Goal: Transaction & Acquisition: Purchase product/service

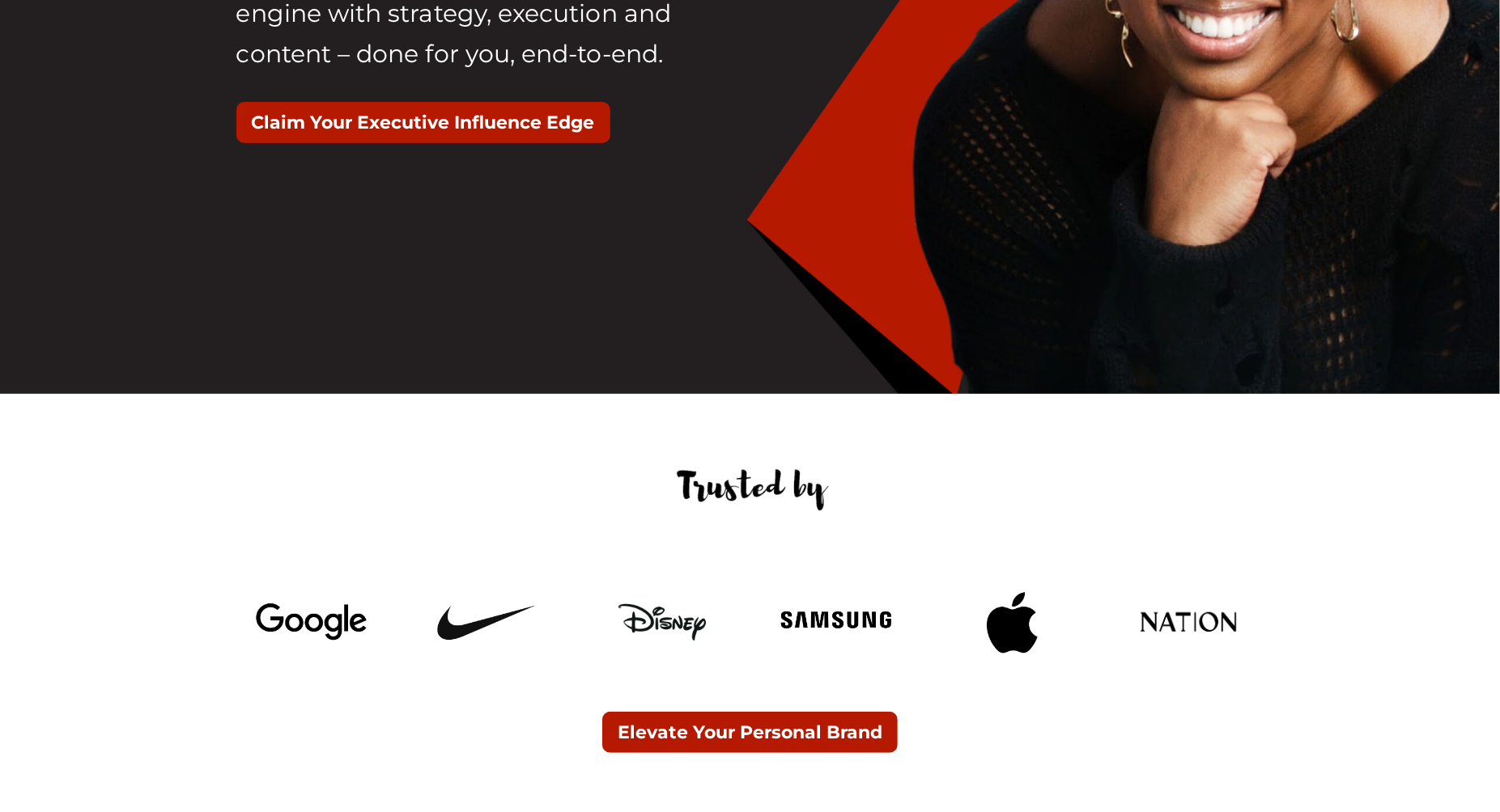
scroll to position [530, 0]
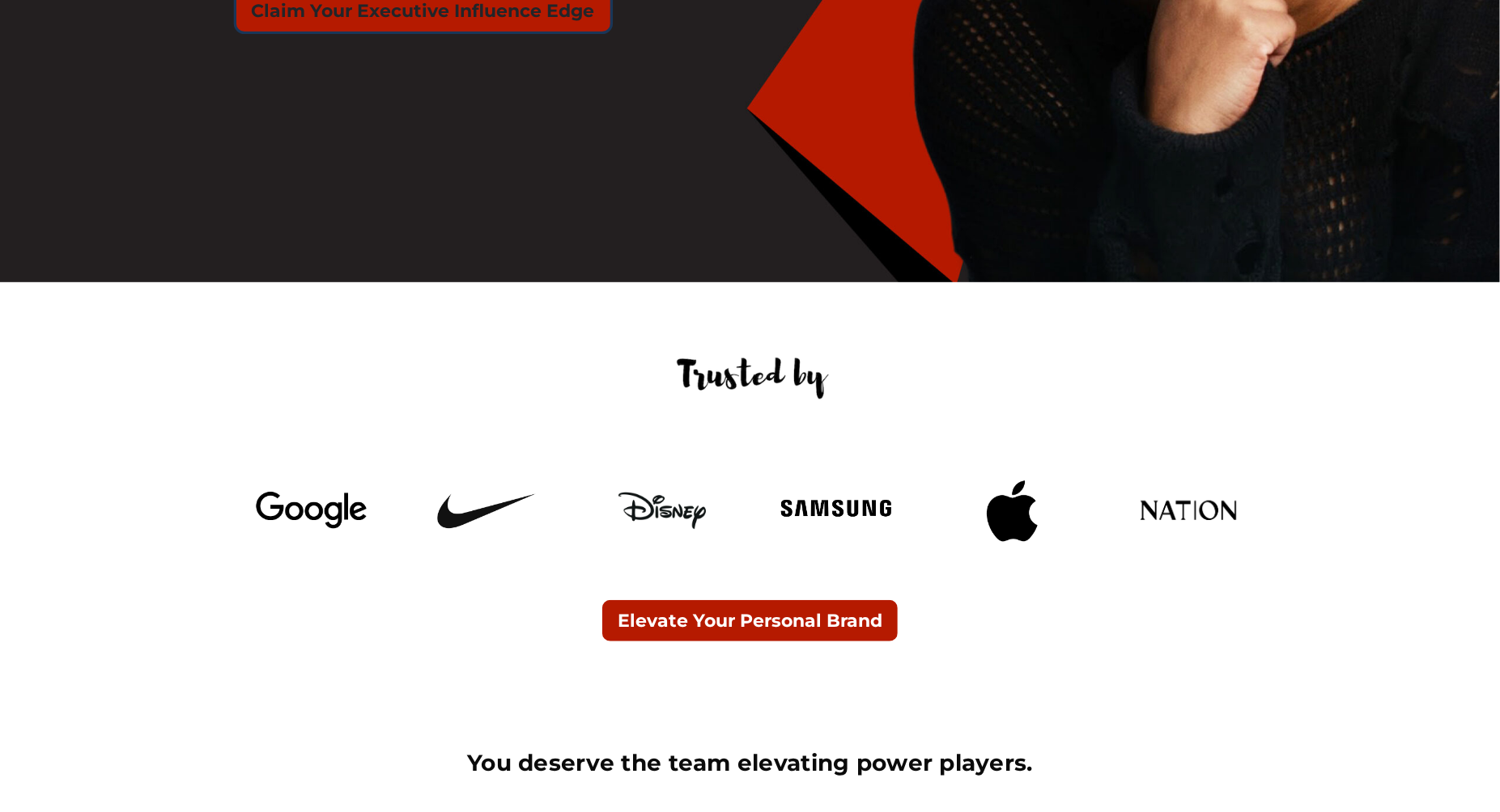
click at [366, 19] on button "Claim Your Executive Influence Edge" at bounding box center [423, 10] width 374 height 41
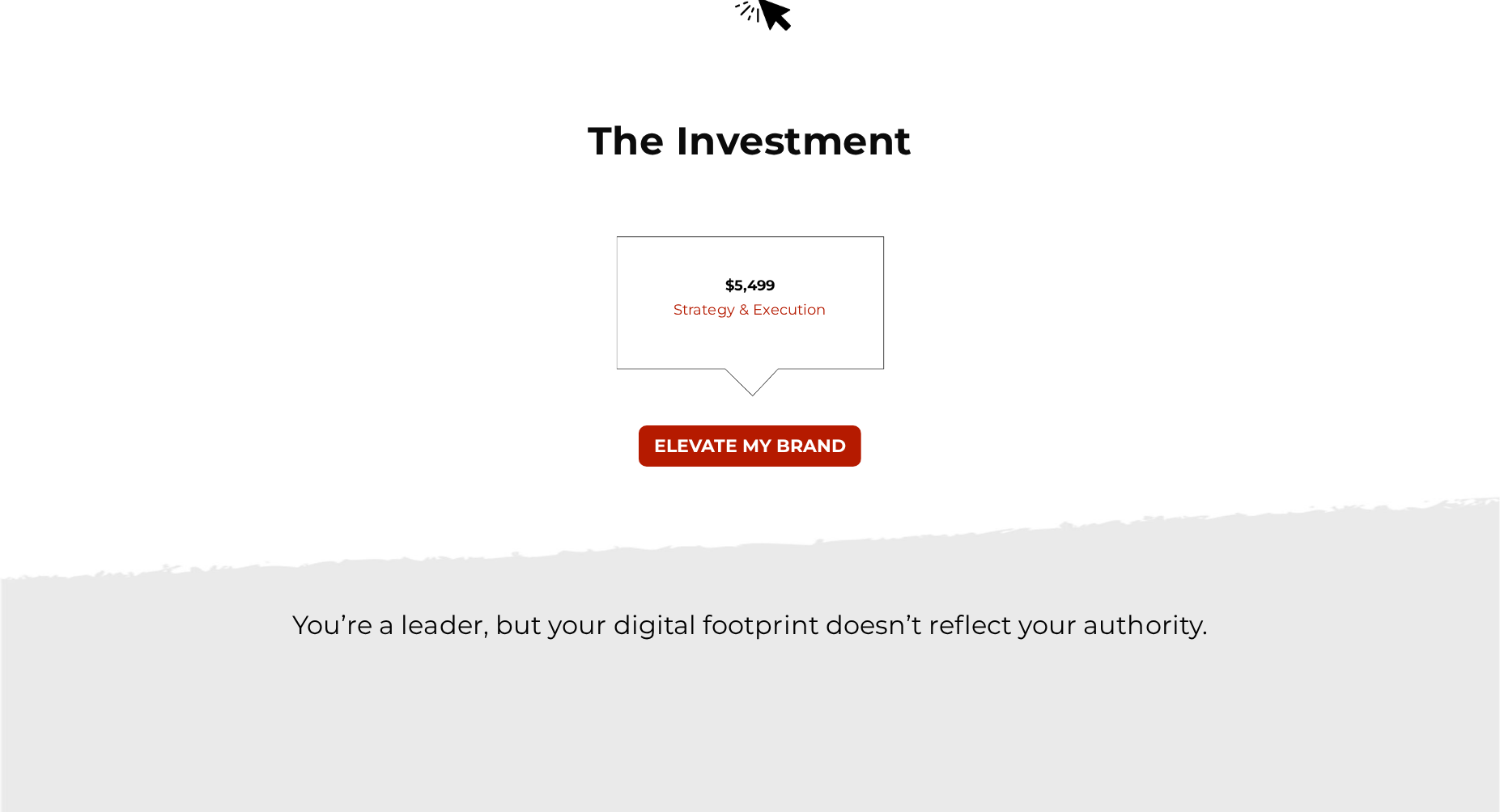
scroll to position [4209, 0]
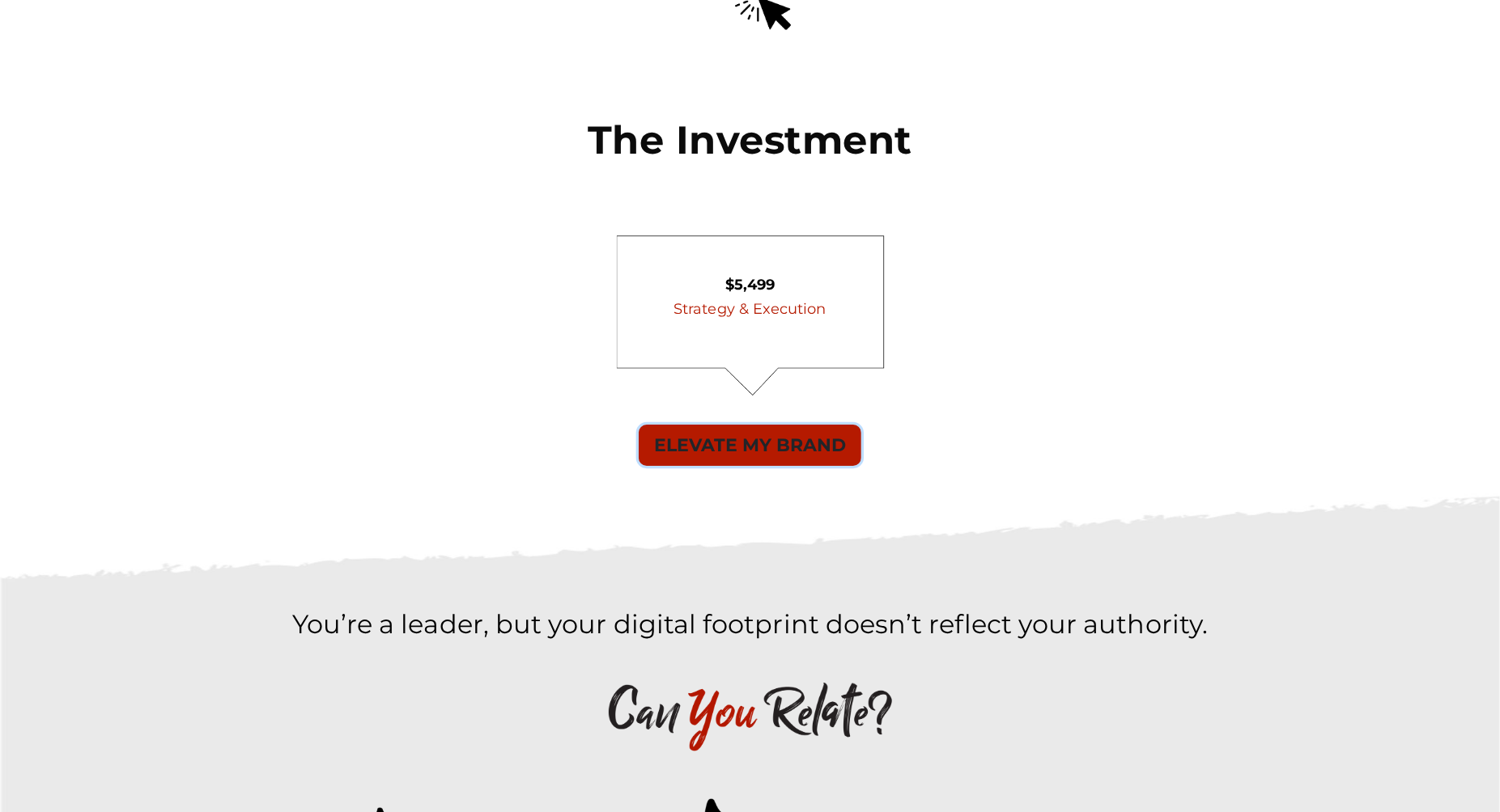
click at [734, 425] on button "ELEVATE MY BRAND" at bounding box center [750, 445] width 223 height 41
